Goal: Check status: Check status

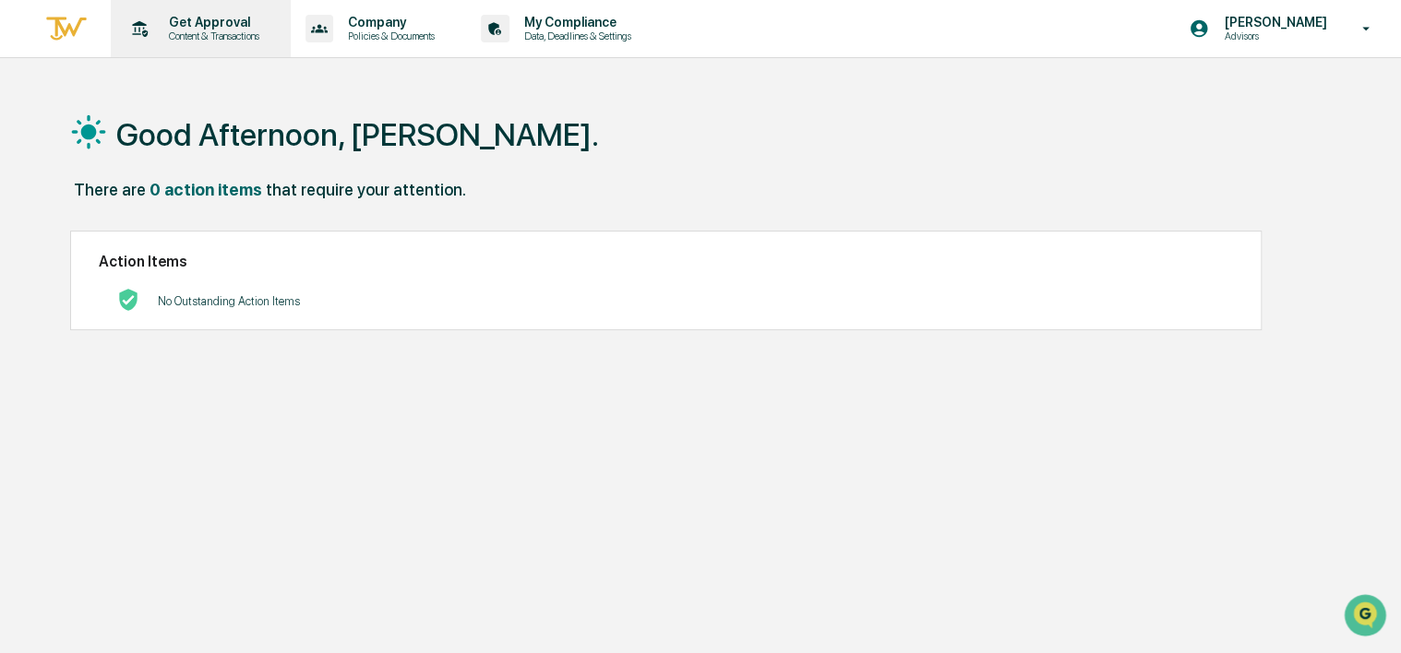
click at [221, 26] on p "Get Approval" at bounding box center [211, 22] width 114 height 15
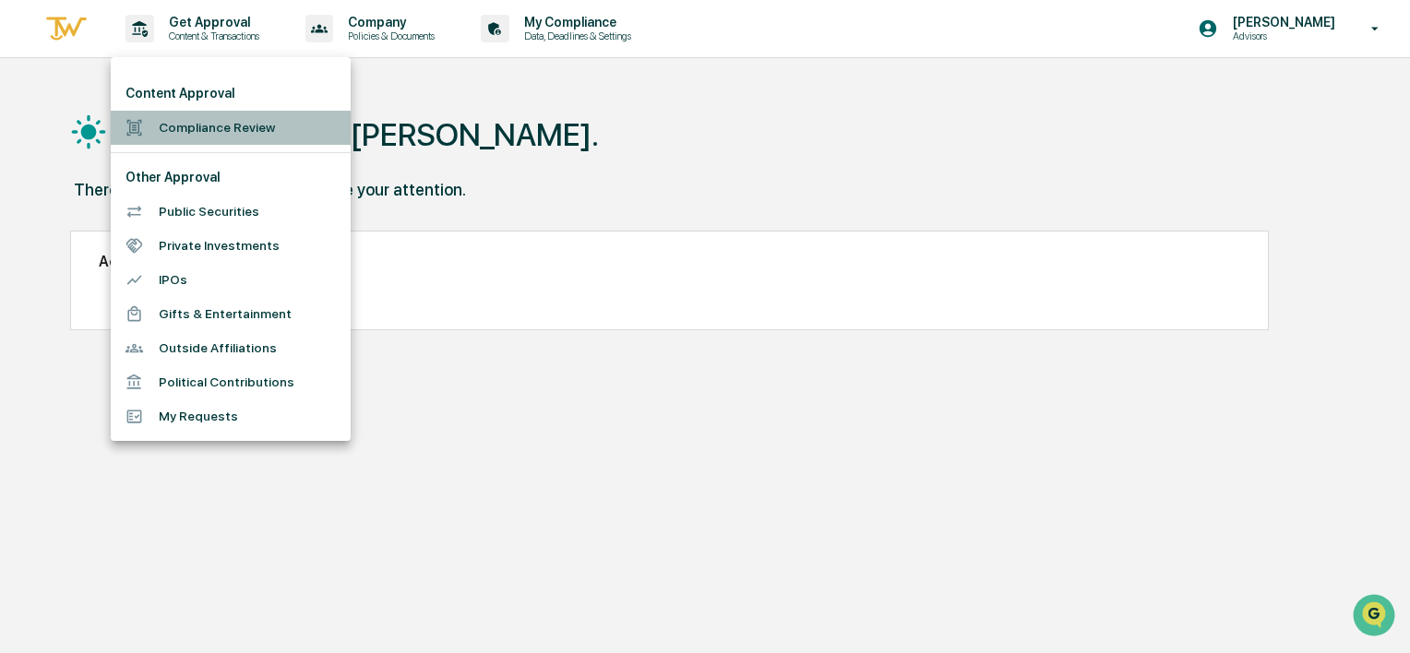
click at [236, 125] on li "Compliance Review" at bounding box center [231, 128] width 240 height 34
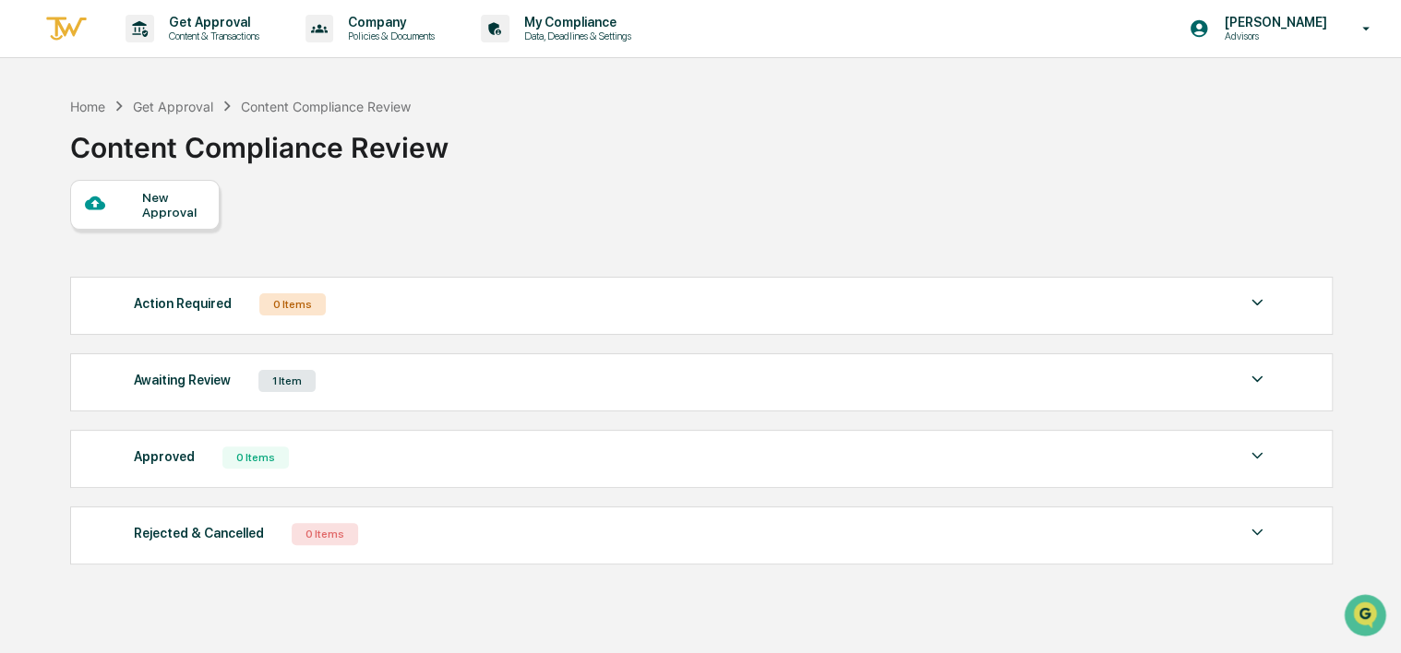
click at [328, 397] on div "Awaiting Review 1 Item File Name Review Id Created Date Requested By Compliance…" at bounding box center [701, 382] width 1262 height 58
click at [1246, 385] on img at bounding box center [1257, 379] width 22 height 22
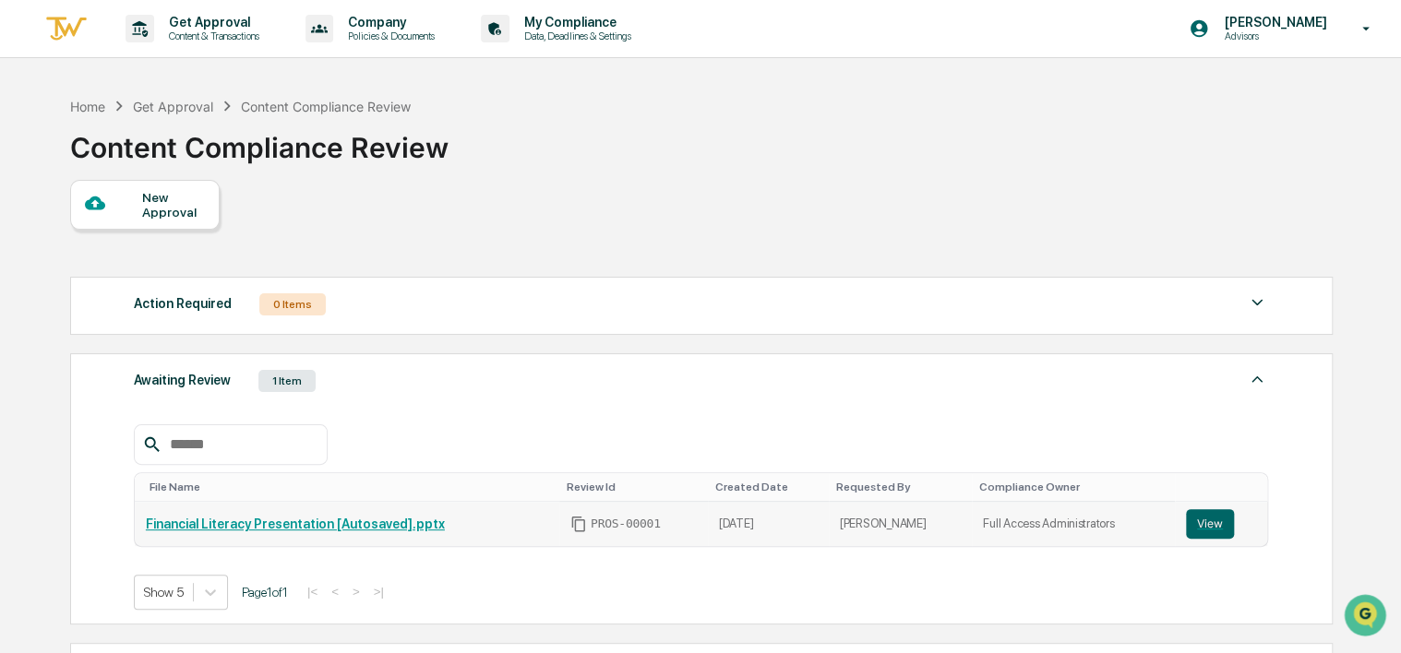
click at [313, 524] on link "Financial Literacy Presentation [Autosaved].pptx" at bounding box center [295, 524] width 299 height 15
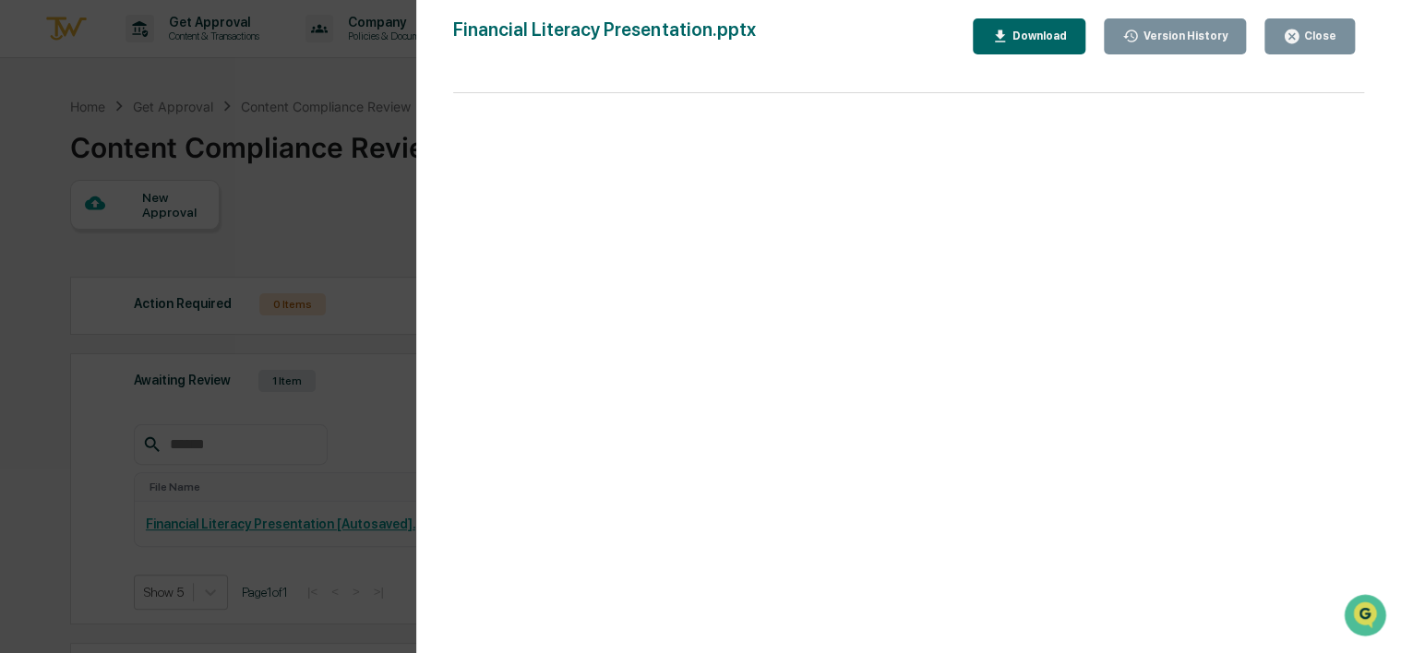
click at [1008, 37] on icon "button" at bounding box center [1000, 37] width 18 height 18
click at [370, 101] on div "Version History [DATE] 07:02 PM [PERSON_NAME] [DATE] 05:13 PM [PERSON_NAME] Fin…" at bounding box center [700, 326] width 1401 height 653
